Goal: Task Accomplishment & Management: Manage account settings

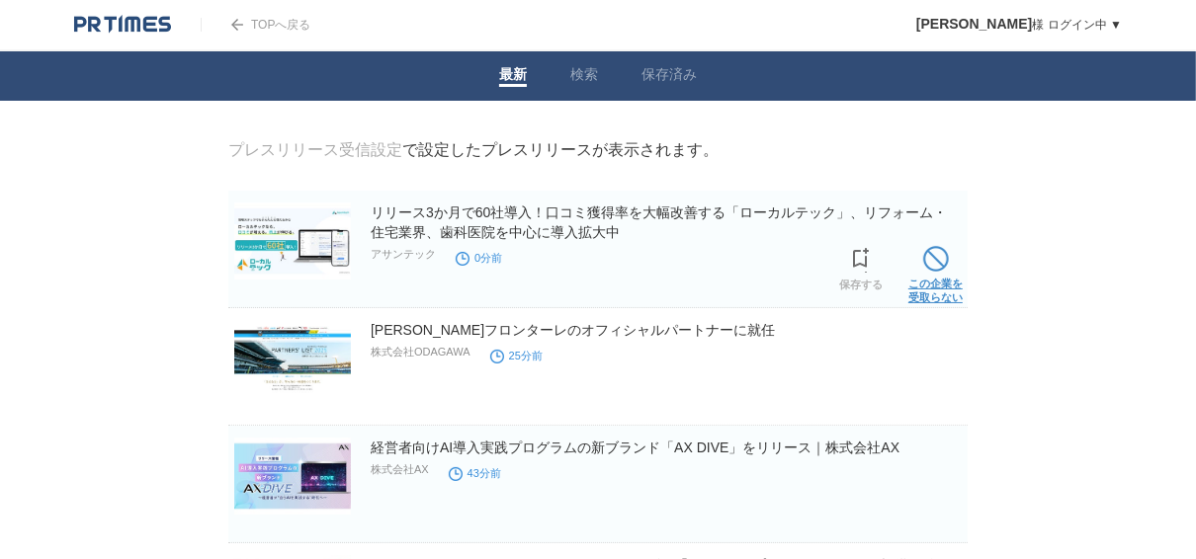
click at [932, 283] on link "この企業を 受取らない" at bounding box center [935, 272] width 54 height 63
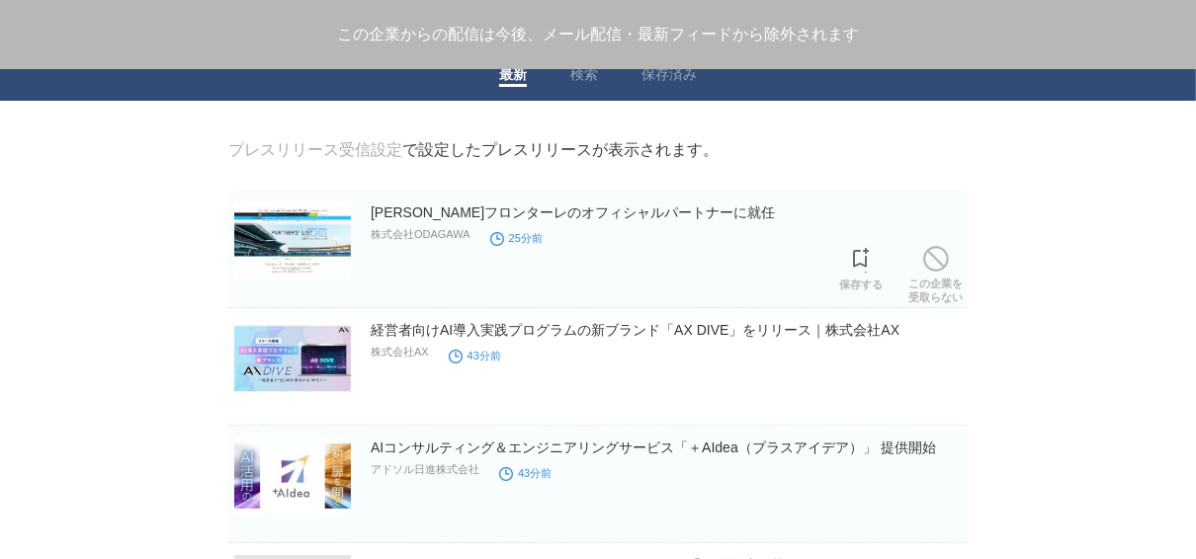
click at [932, 283] on link "この企業を 受取らない" at bounding box center [935, 272] width 54 height 63
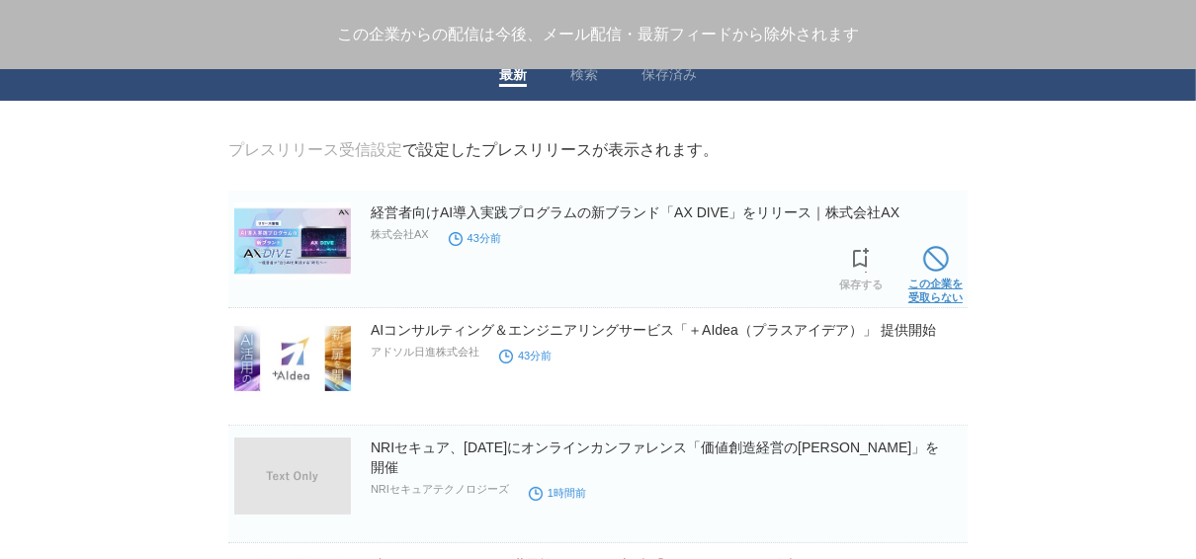
click at [940, 280] on link "この企業を 受取らない" at bounding box center [935, 272] width 54 height 63
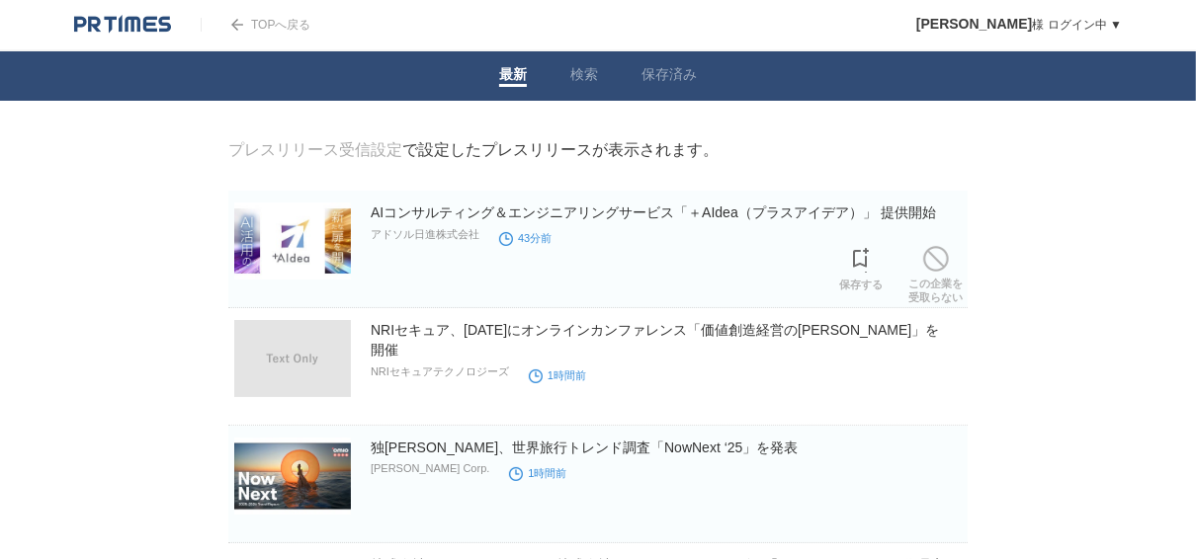
click at [940, 280] on link "この企業を 受取らない" at bounding box center [935, 272] width 54 height 63
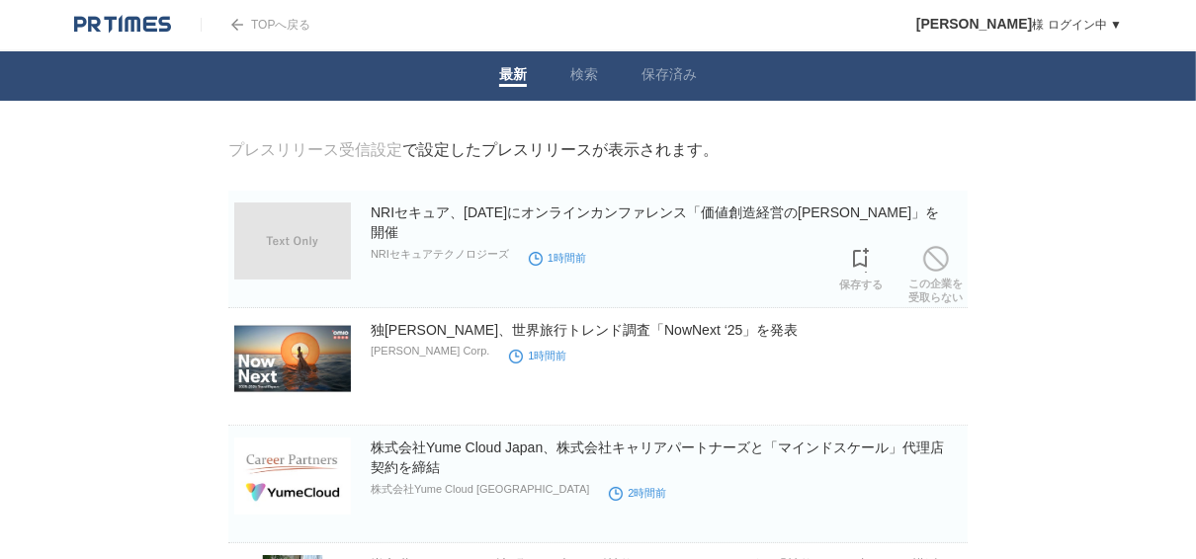
click at [940, 280] on link "この企業を 受取らない" at bounding box center [935, 272] width 54 height 63
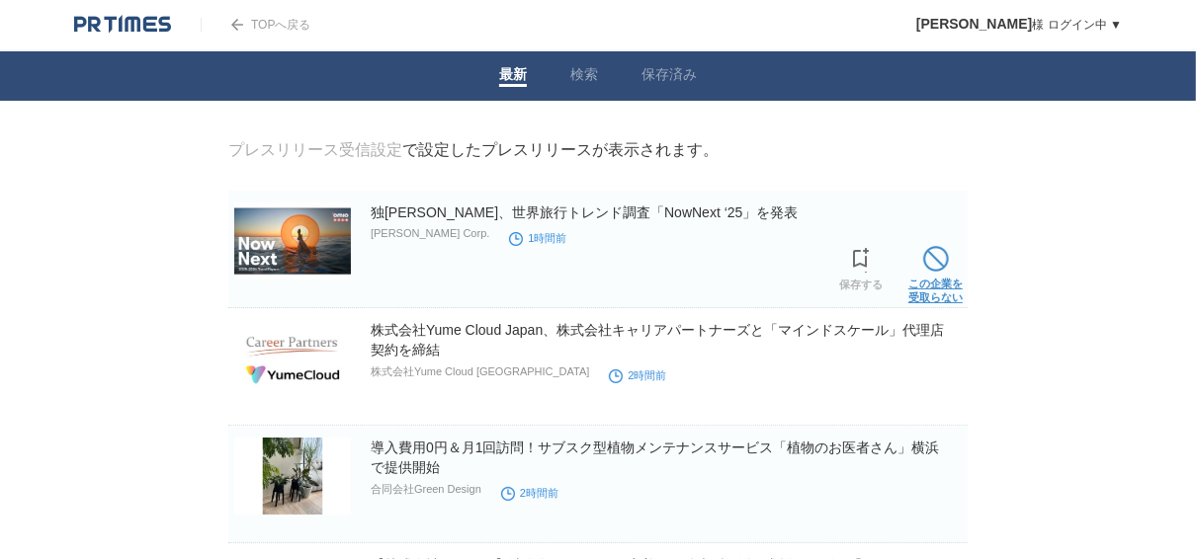
click at [941, 280] on link "この企業を 受取らない" at bounding box center [935, 272] width 54 height 63
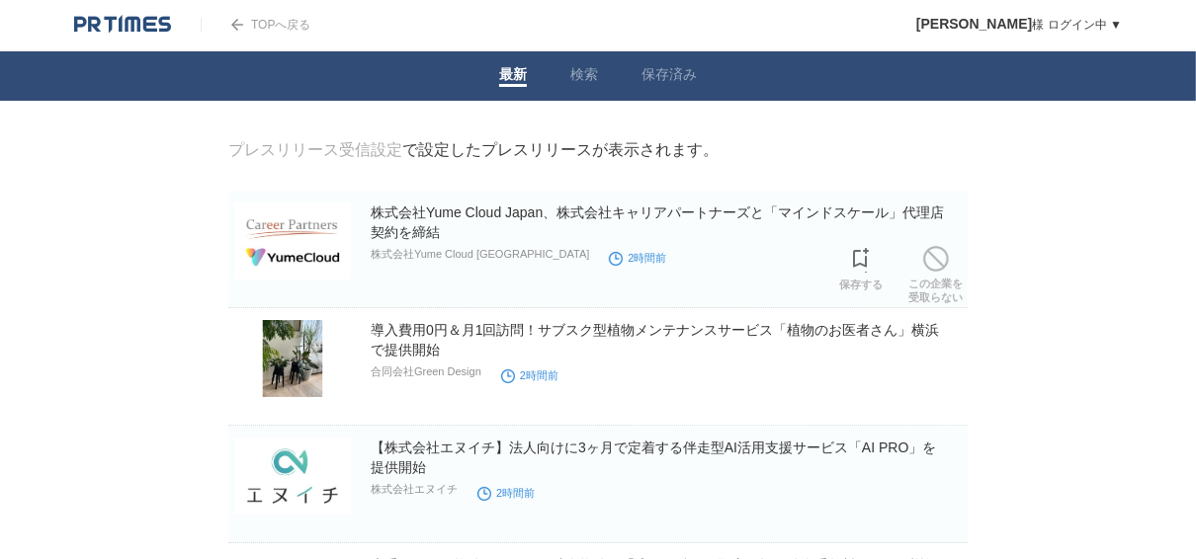
click at [941, 280] on link "この企業を 受取らない" at bounding box center [935, 272] width 54 height 63
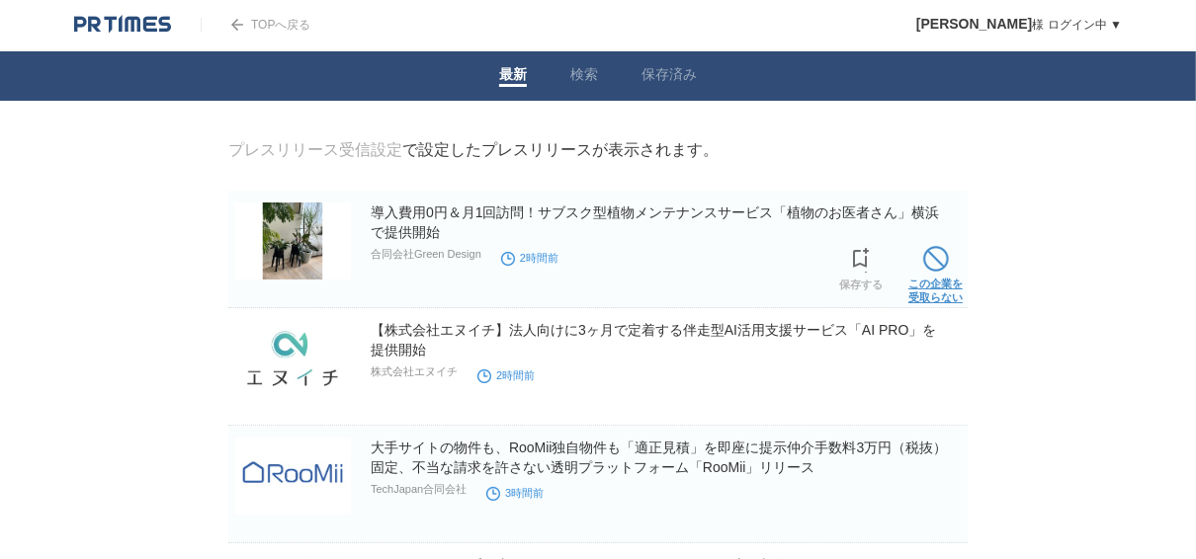
click at [943, 280] on link "この企業を 受取らない" at bounding box center [935, 272] width 54 height 63
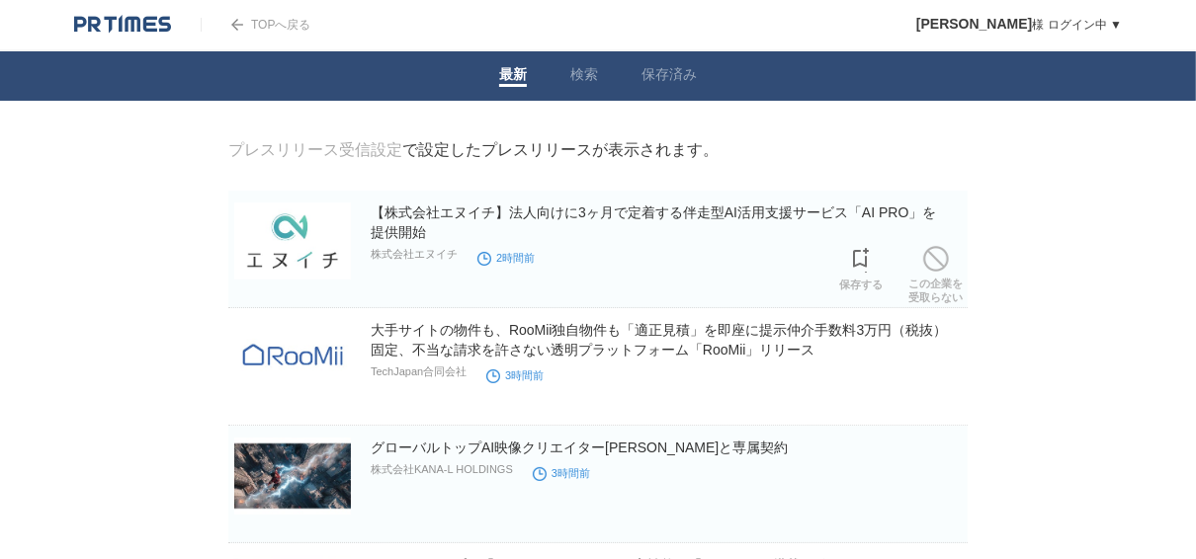
click at [943, 280] on link "この企業を 受取らない" at bounding box center [935, 272] width 54 height 63
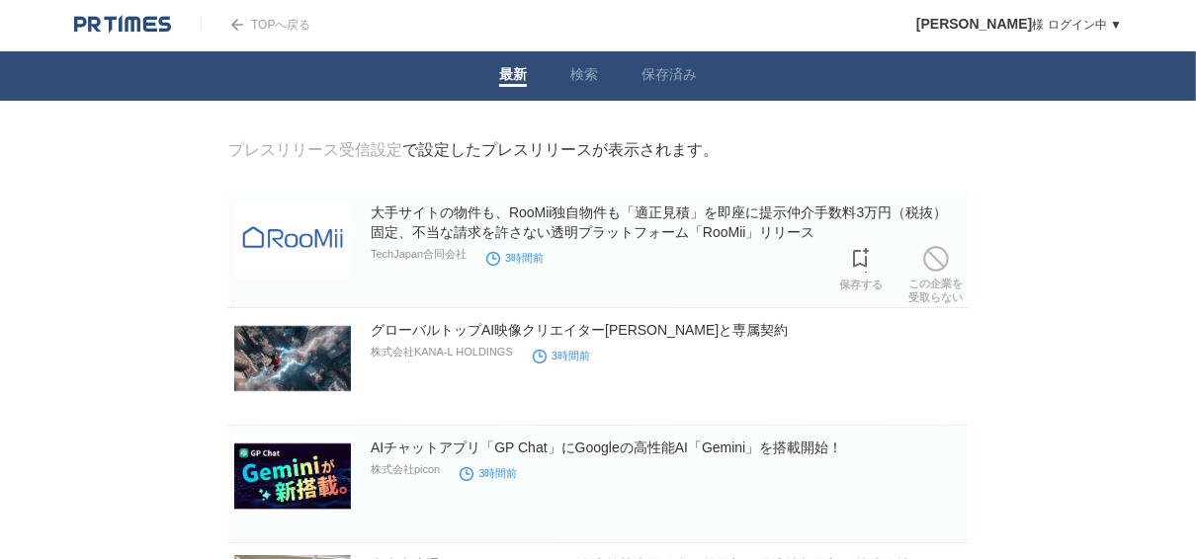
click at [943, 280] on link "この企業を 受取らない" at bounding box center [935, 272] width 54 height 63
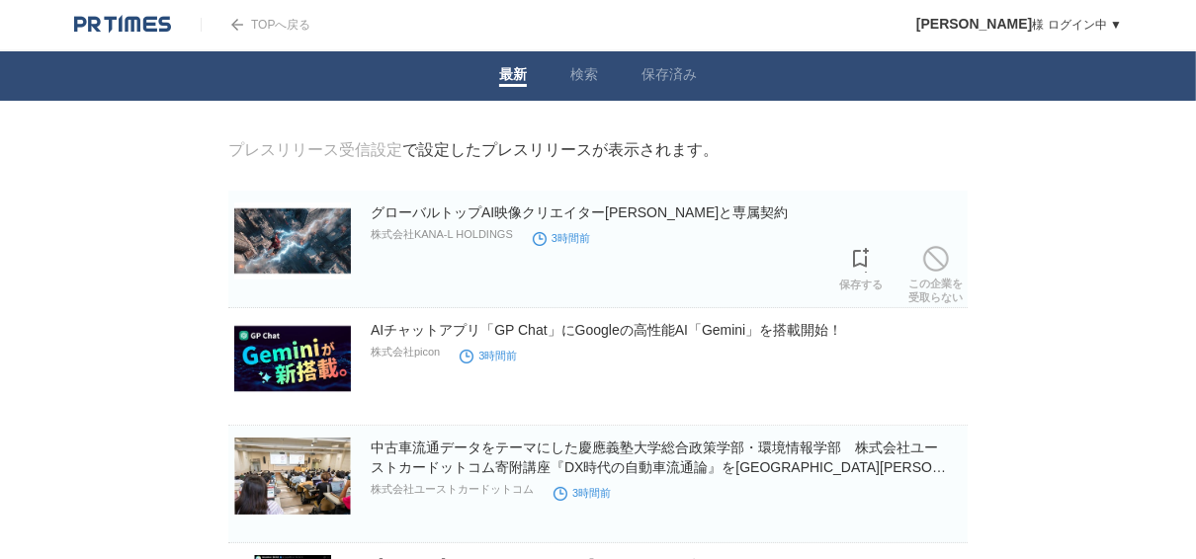
click at [943, 280] on link "この企業を 受取らない" at bounding box center [935, 272] width 54 height 63
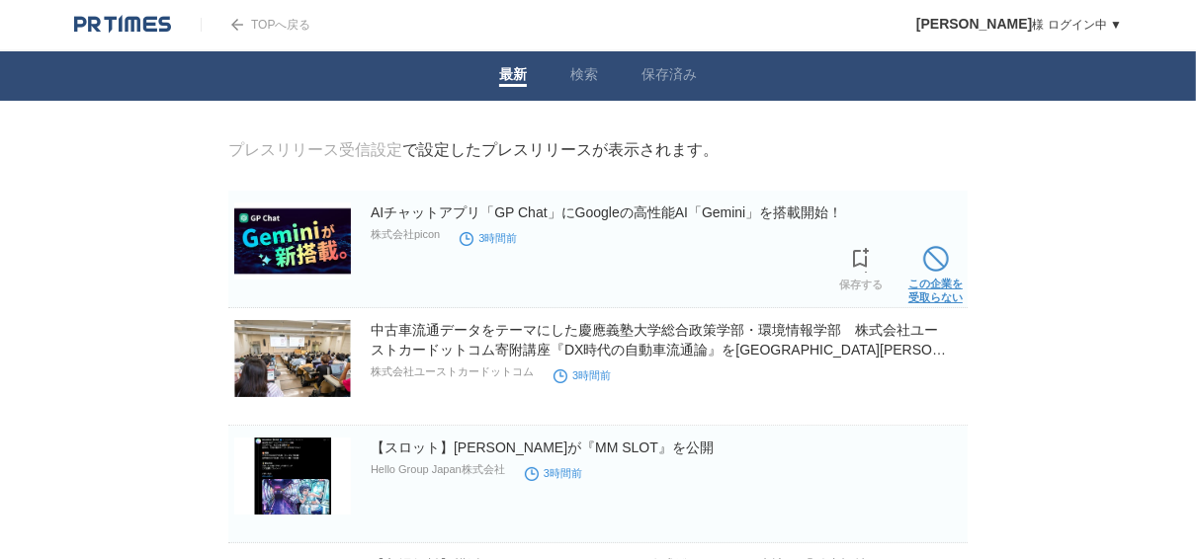
click at [945, 286] on link "この企業を 受取らない" at bounding box center [935, 272] width 54 height 63
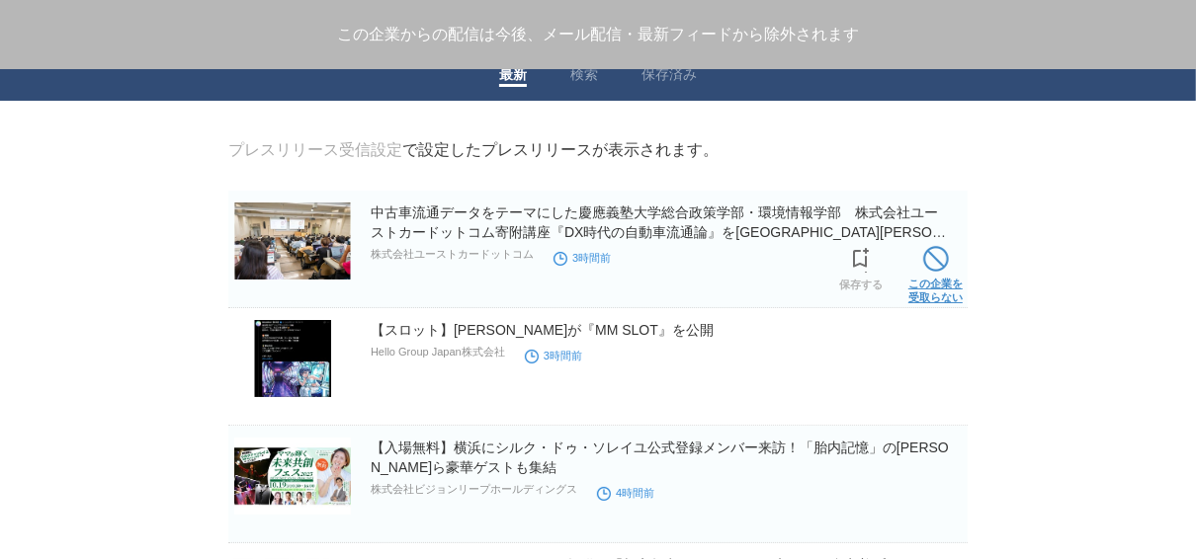
click at [947, 284] on link "この企業を 受取らない" at bounding box center [935, 272] width 54 height 63
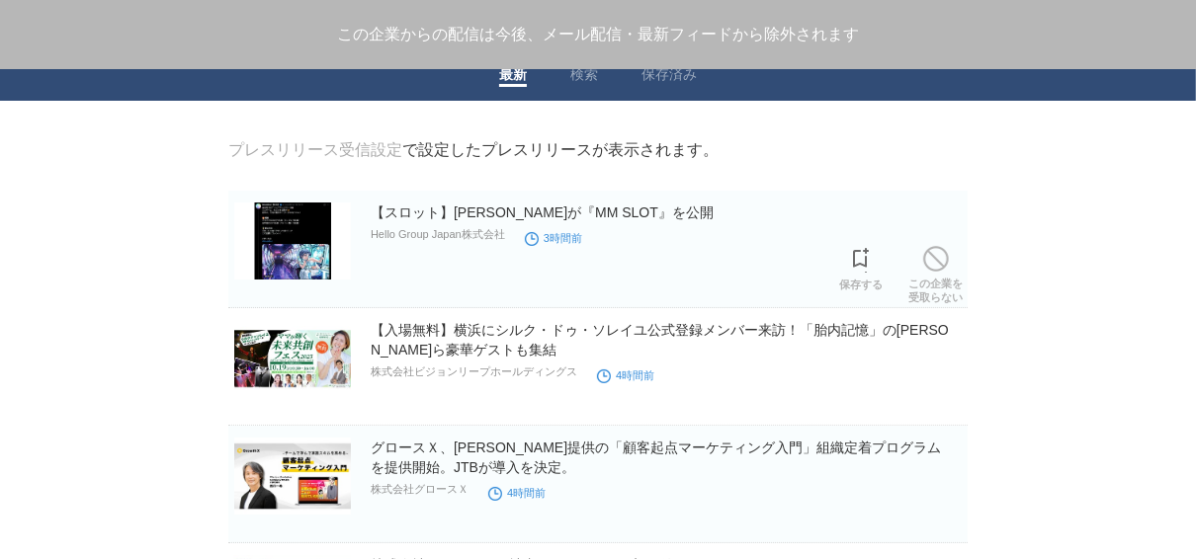
click at [947, 284] on link "この企業を 受取らない" at bounding box center [935, 272] width 54 height 63
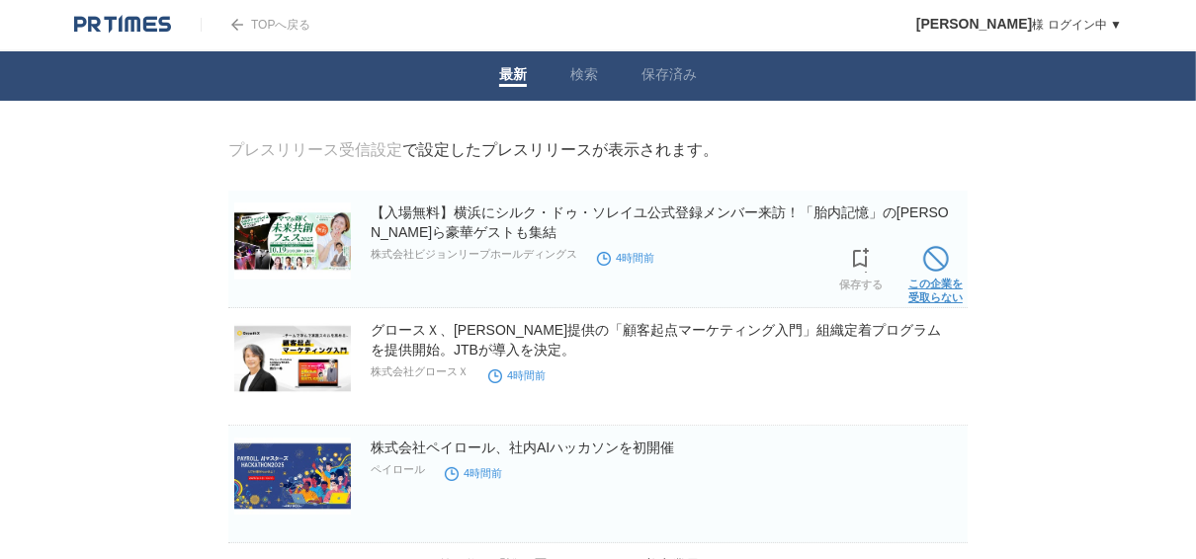
click at [947, 283] on link "この企業を 受取らない" at bounding box center [935, 272] width 54 height 63
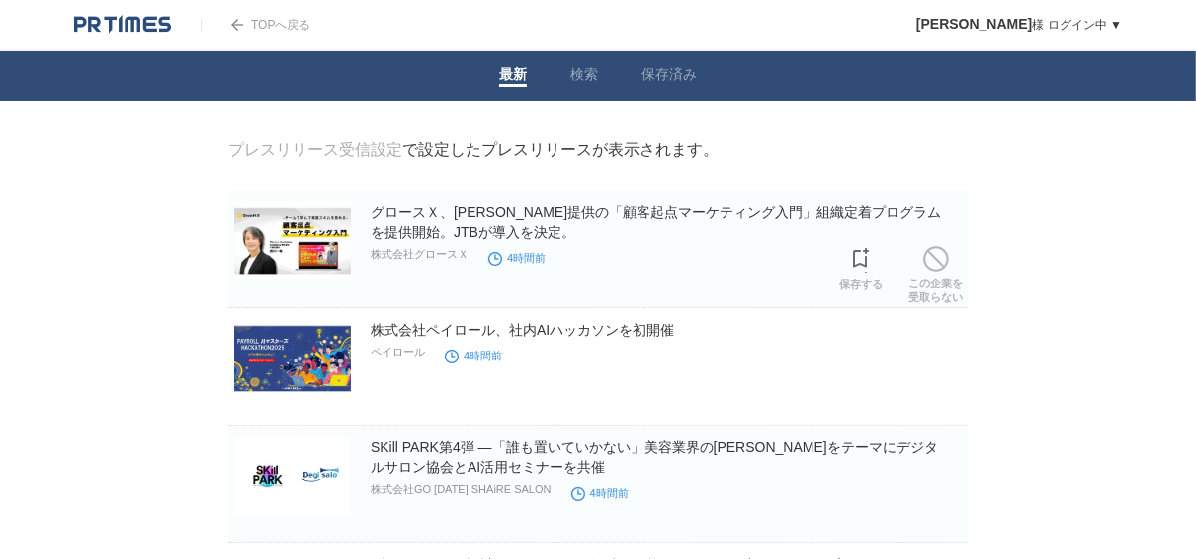
click at [947, 283] on link "この企業を 受取らない" at bounding box center [935, 272] width 54 height 63
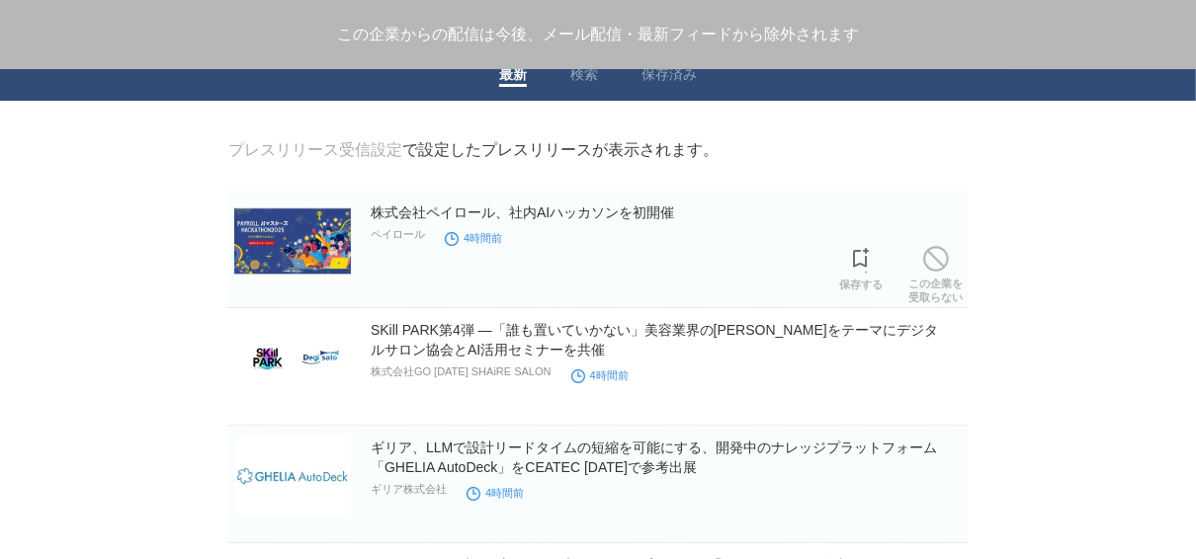
click at [947, 283] on link "この企業を 受取らない" at bounding box center [935, 272] width 54 height 63
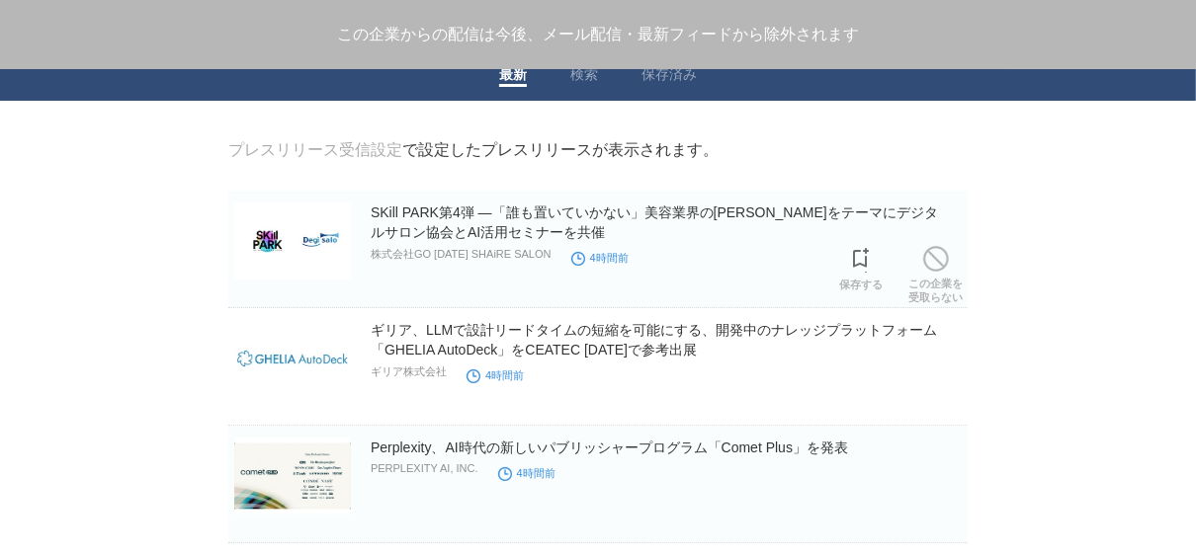
click at [947, 283] on link "この企業を 受取らない" at bounding box center [935, 272] width 54 height 63
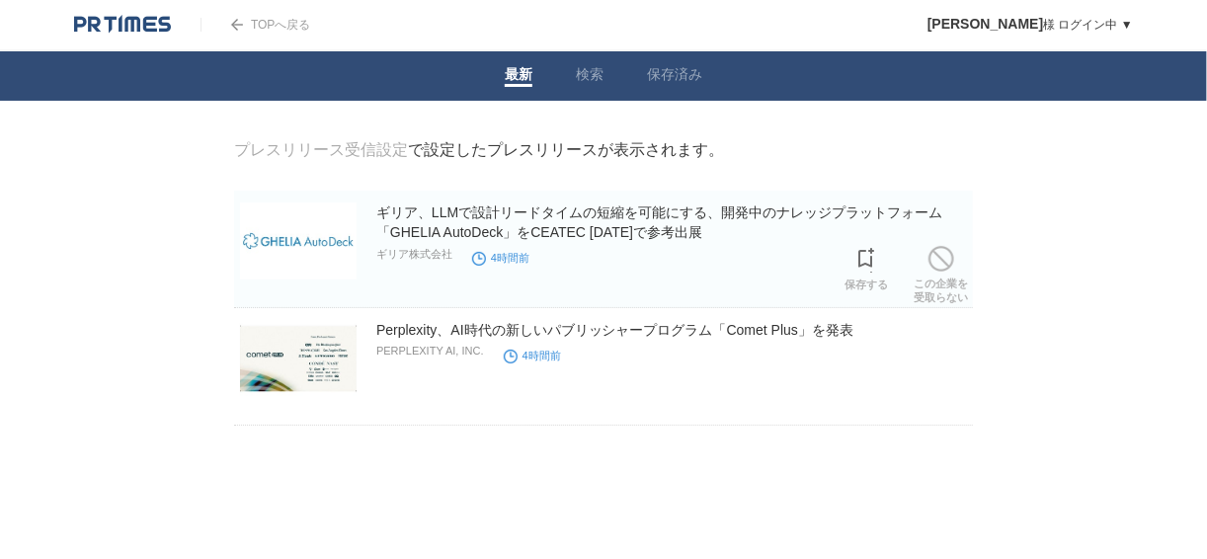
click at [947, 283] on link "この企業を 受取らない" at bounding box center [941, 272] width 54 height 63
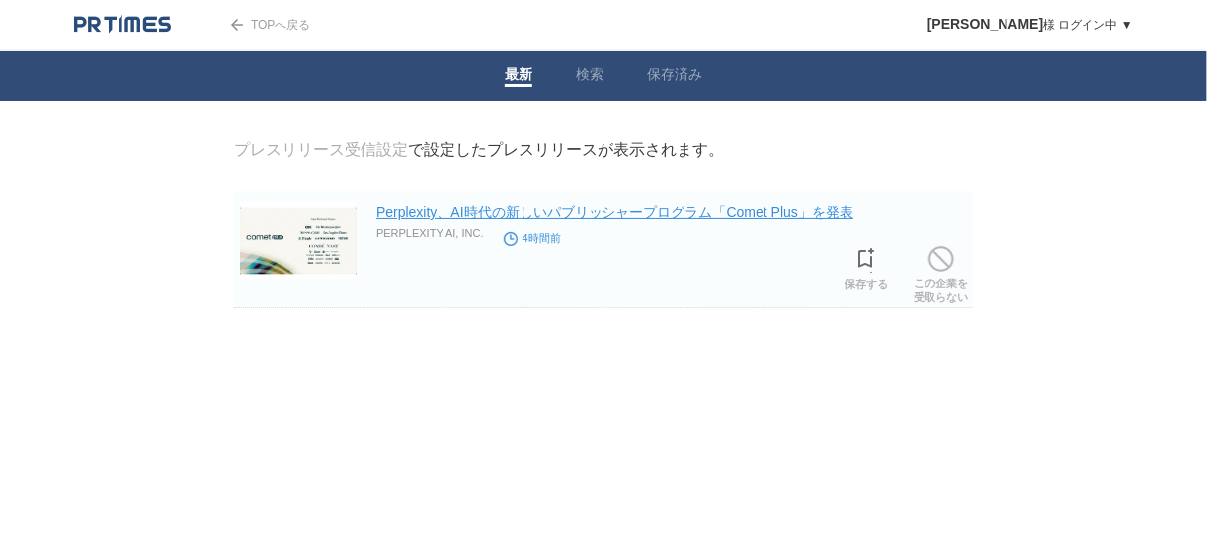
click at [521, 220] on link "Perplexity、AI時代の新しいパブリッシャープログラム「Comet Plus」を発表" at bounding box center [614, 213] width 477 height 16
